Goal: Task Accomplishment & Management: Use online tool/utility

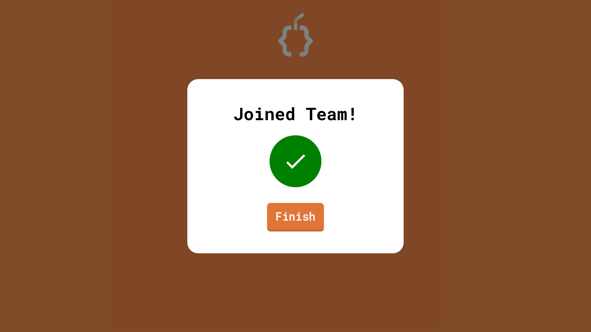
click at [316, 219] on link "Finish" at bounding box center [295, 217] width 57 height 29
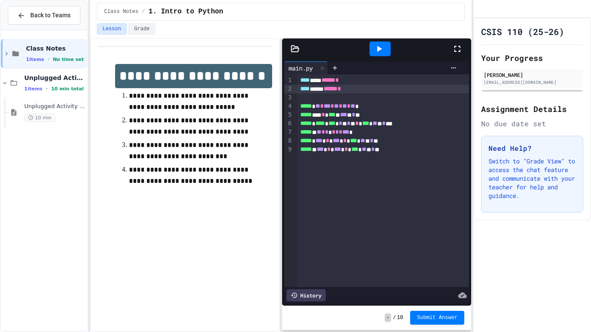
click at [362, 90] on div "**** **** ****** *" at bounding box center [384, 89] width 172 height 9
click at [339, 81] on span "*" at bounding box center [336, 80] width 3 height 6
click at [335, 66] on icon at bounding box center [335, 67] width 7 height 7
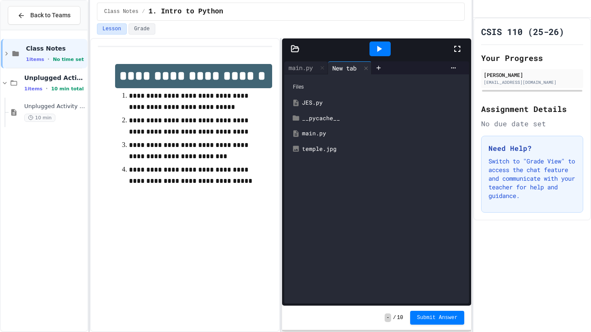
click at [331, 107] on div "JES.py" at bounding box center [377, 103] width 176 height 16
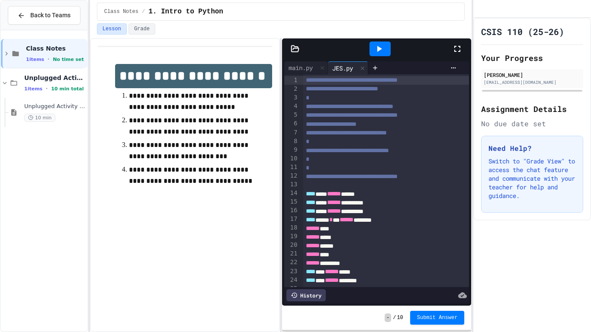
click at [379, 55] on div at bounding box center [380, 49] width 21 height 15
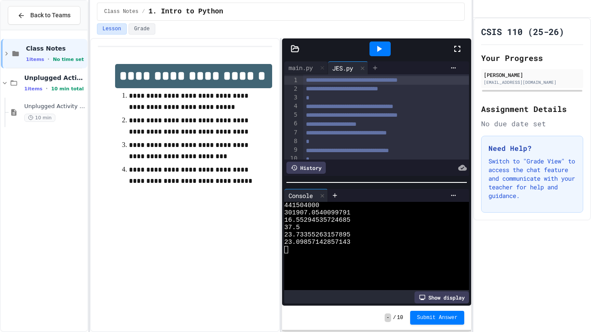
click at [375, 69] on icon at bounding box center [375, 67] width 7 height 7
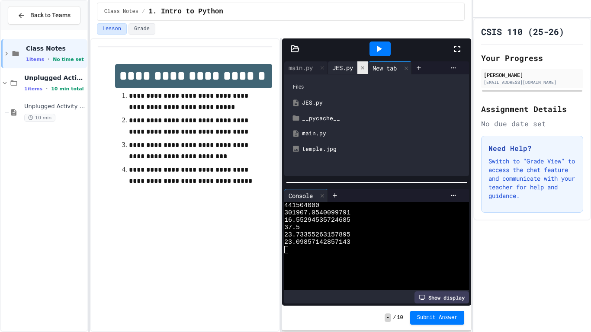
click at [365, 69] on icon at bounding box center [363, 68] width 6 height 6
click at [333, 132] on div "main.py" at bounding box center [383, 133] width 162 height 9
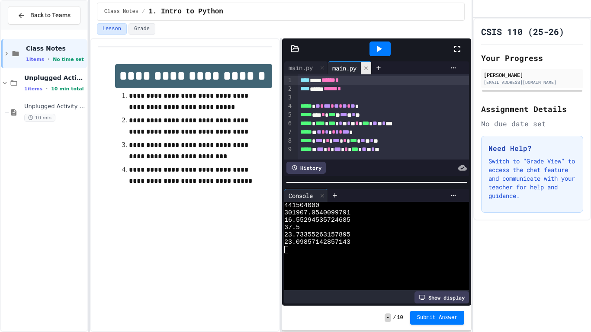
click at [369, 68] on icon at bounding box center [366, 68] width 6 height 6
click at [341, 65] on div at bounding box center [335, 67] width 14 height 13
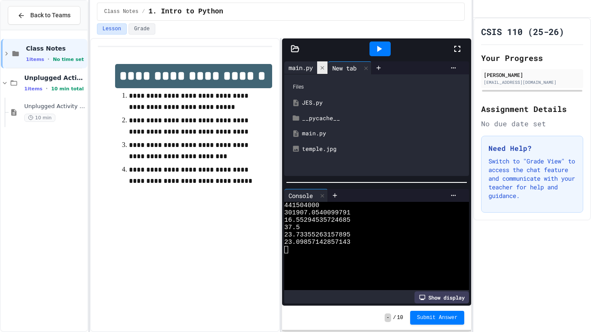
click at [319, 65] on div at bounding box center [322, 67] width 10 height 13
click at [319, 65] on div at bounding box center [322, 68] width 10 height 13
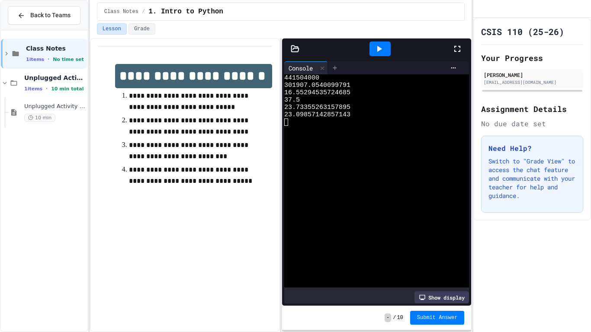
click at [338, 65] on icon at bounding box center [335, 67] width 7 height 7
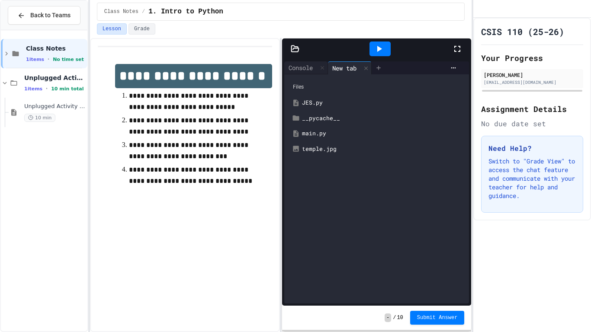
click at [338, 65] on div "New tab" at bounding box center [344, 68] width 33 height 9
click at [334, 133] on div "main.py" at bounding box center [383, 133] width 162 height 9
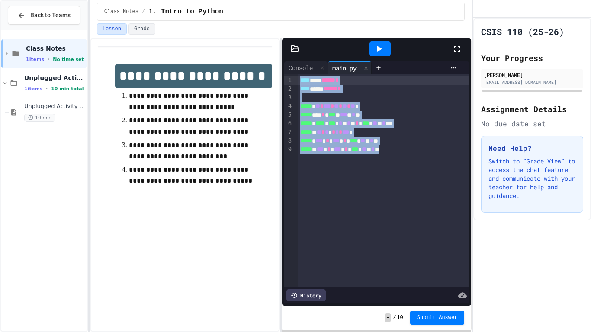
drag, startPoint x: 403, startPoint y: 150, endPoint x: 236, endPoint y: 40, distance: 199.6
click at [236, 40] on div "**********" at bounding box center [281, 185] width 382 height 294
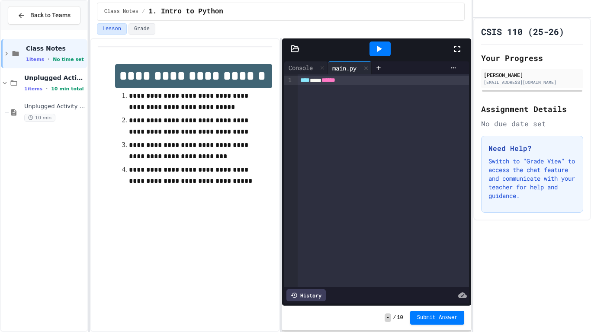
click at [325, 94] on div "**** *** ******" at bounding box center [384, 180] width 172 height 213
